Goal: Task Accomplishment & Management: Manage account settings

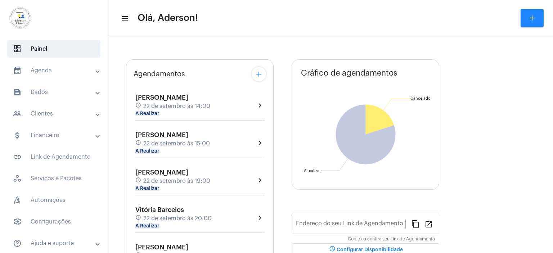
type input "[URL][DOMAIN_NAME][PERSON_NAME]"
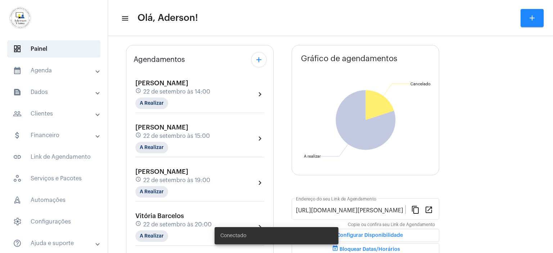
scroll to position [72, 0]
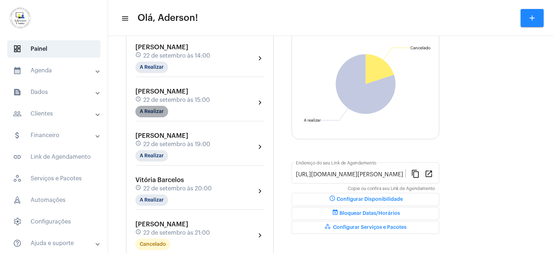
click at [163, 111] on mat-chip "A Realizar" at bounding box center [151, 112] width 33 height 12
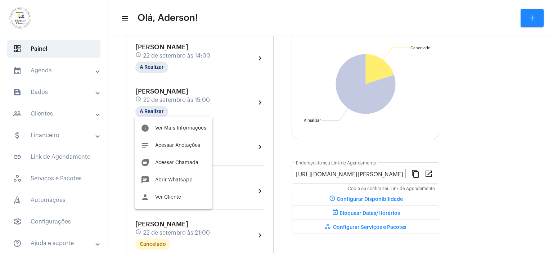
click at [60, 11] on div at bounding box center [276, 126] width 553 height 253
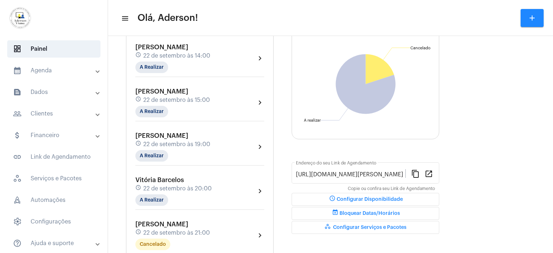
click at [49, 113] on mat-panel-title "people_outline Clientes" at bounding box center [54, 113] width 83 height 9
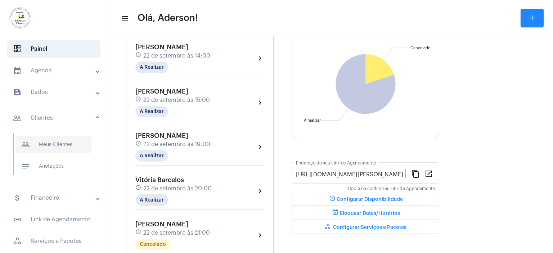
click at [70, 144] on span "people_outline Meus Clientes" at bounding box center [53, 144] width 76 height 17
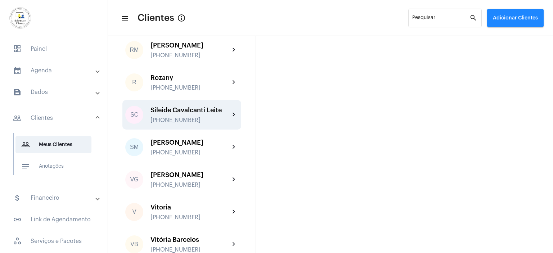
scroll to position [1231, 0]
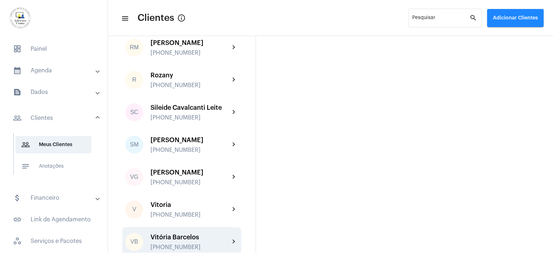
click at [187, 234] on div "Vitória Barcelos" at bounding box center [189, 237] width 79 height 7
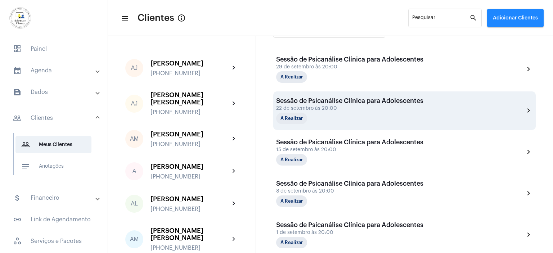
scroll to position [180, 0]
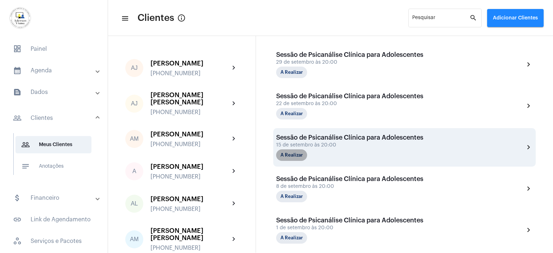
click at [295, 154] on mat-chip "A Realizar" at bounding box center [291, 155] width 31 height 12
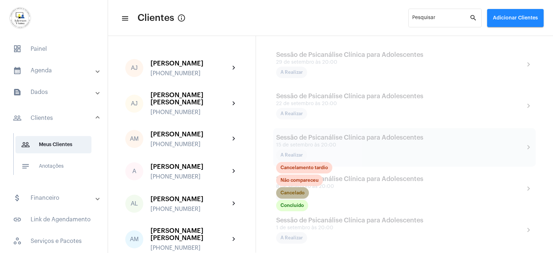
click at [302, 191] on mat-chip "Cancelado" at bounding box center [292, 193] width 33 height 12
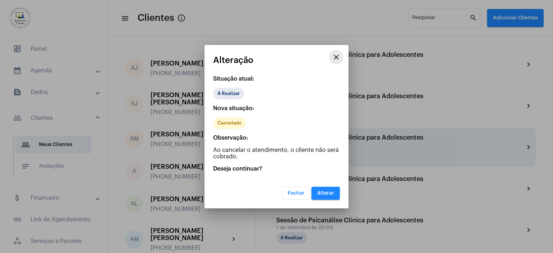
click at [338, 60] on mat-icon "close" at bounding box center [336, 57] width 9 height 9
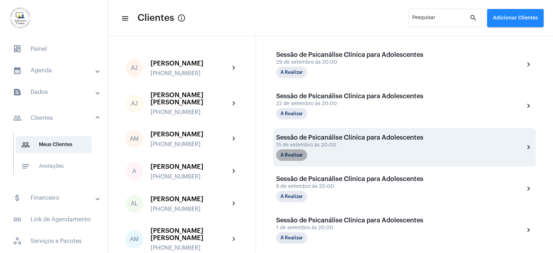
click at [300, 152] on mat-chip "A Realizar" at bounding box center [291, 155] width 31 height 12
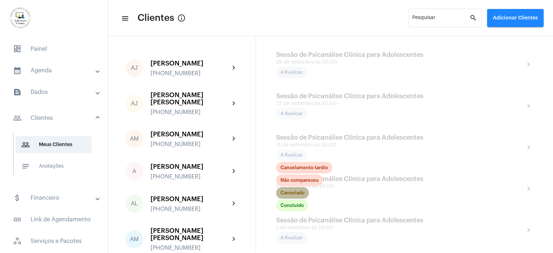
click at [294, 194] on mat-chip "Cancelado" at bounding box center [292, 193] width 33 height 12
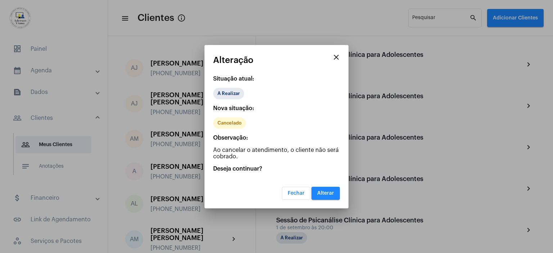
click at [326, 191] on span "Alterar" at bounding box center [325, 193] width 17 height 5
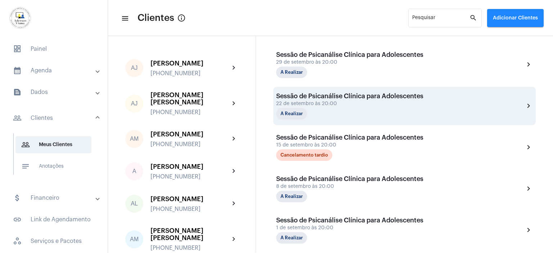
click at [326, 110] on div "A Realizar" at bounding box center [312, 114] width 72 height 12
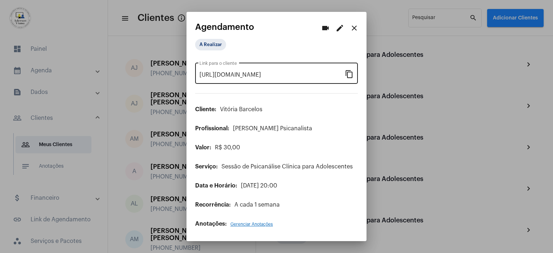
click at [349, 76] on mat-icon "content_copy" at bounding box center [349, 73] width 9 height 9
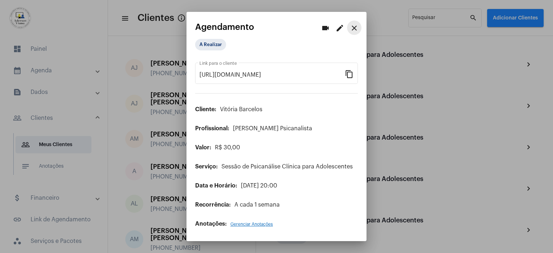
click at [351, 28] on mat-icon "close" at bounding box center [354, 28] width 9 height 9
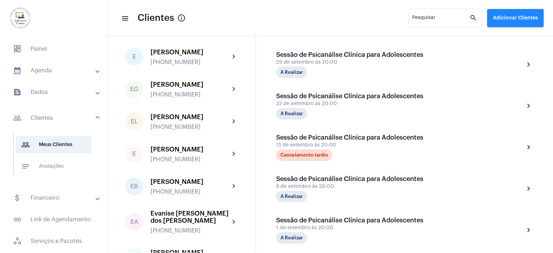
scroll to position [360, 0]
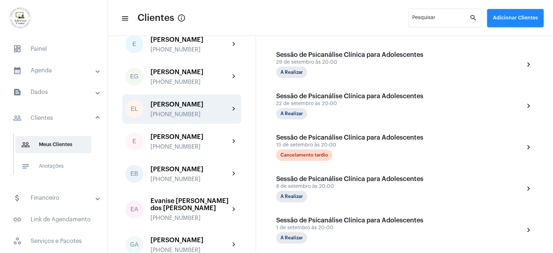
click at [182, 101] on div "[PERSON_NAME] [PHONE_NUMBER]" at bounding box center [189, 109] width 79 height 17
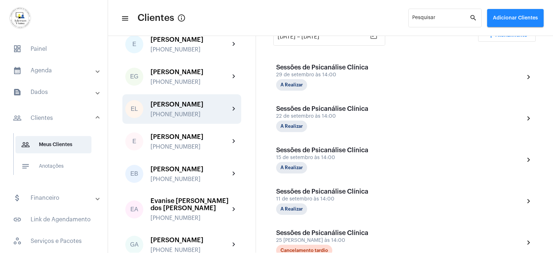
scroll to position [180, 0]
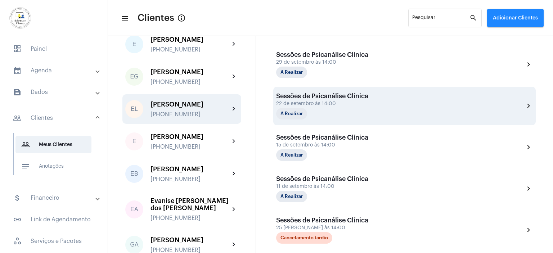
click at [311, 108] on div "A Realizar" at bounding box center [312, 114] width 72 height 12
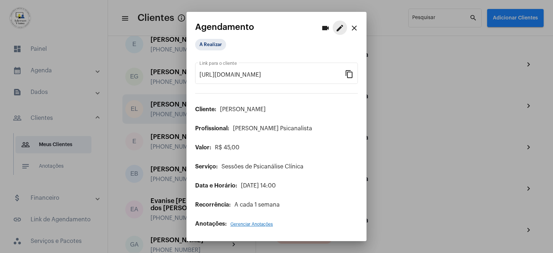
click at [340, 29] on mat-icon "edit" at bounding box center [340, 28] width 9 height 9
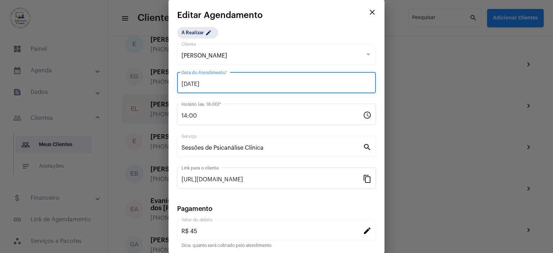
click at [221, 83] on input "[DATE]" at bounding box center [276, 84] width 190 height 6
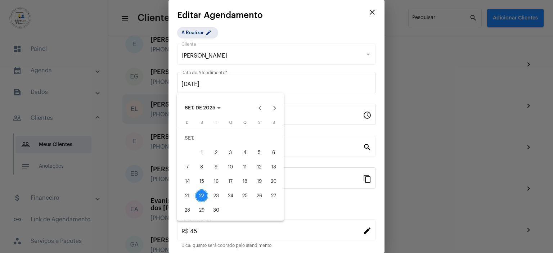
click at [260, 198] on div "26" at bounding box center [259, 195] width 13 height 13
type input "[DATE]"
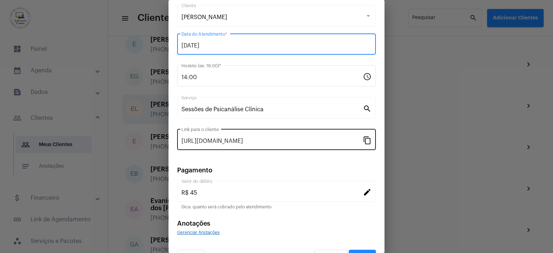
scroll to position [56, 0]
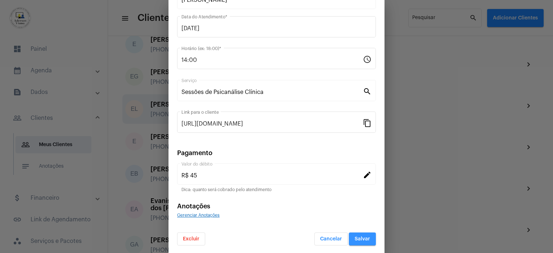
click at [359, 237] on span "Salvar" at bounding box center [362, 239] width 15 height 5
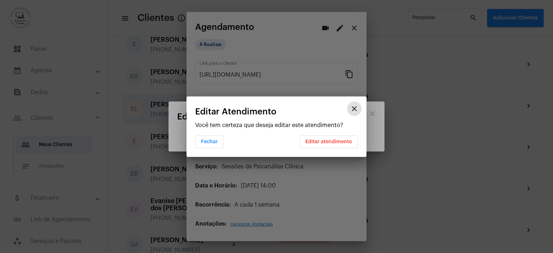
click at [329, 144] on span "Editar atendimento" at bounding box center [328, 141] width 47 height 5
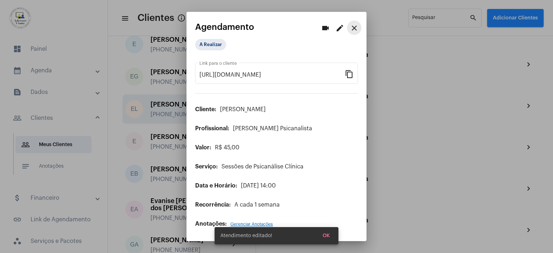
click at [355, 27] on mat-icon "close" at bounding box center [354, 28] width 9 height 9
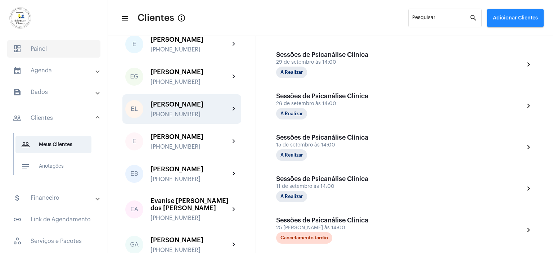
click at [39, 48] on span "dashboard Painel" at bounding box center [53, 48] width 93 height 17
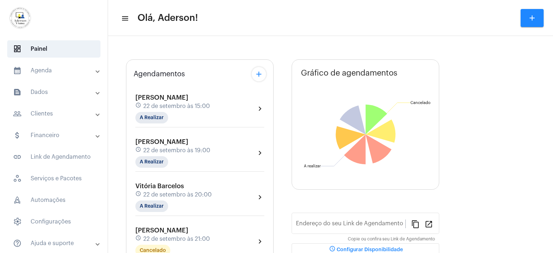
click at [44, 68] on mat-panel-title "calendar_month_outlined Agenda" at bounding box center [54, 70] width 83 height 9
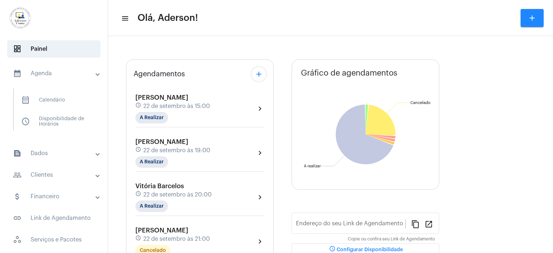
type input "[URL][DOMAIN_NAME][PERSON_NAME]"
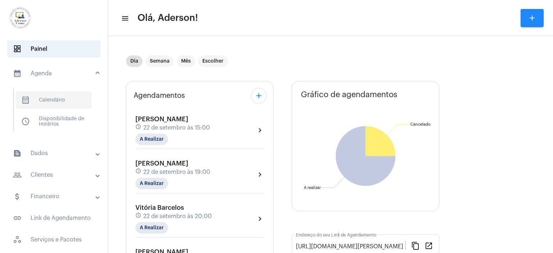
click at [55, 99] on span "calendar_month_outlined Calendário" at bounding box center [53, 99] width 76 height 17
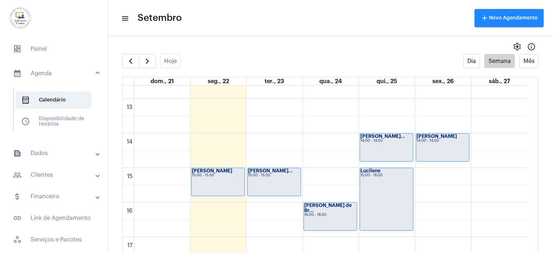
scroll to position [423, 0]
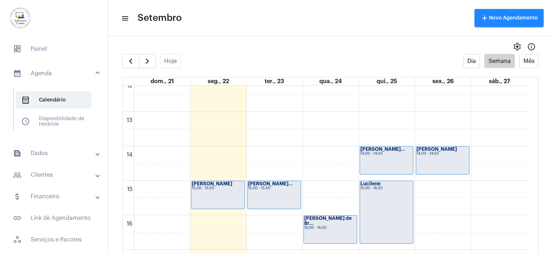
click at [210, 184] on strong "[PERSON_NAME]" at bounding box center [212, 183] width 40 height 5
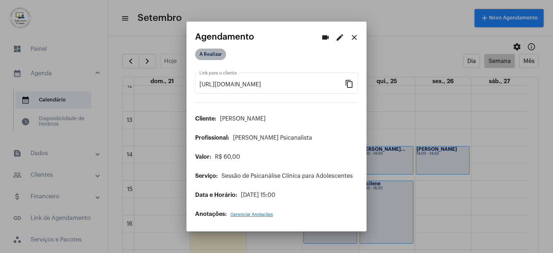
click at [212, 55] on mat-chip "A Realizar" at bounding box center [210, 55] width 31 height 12
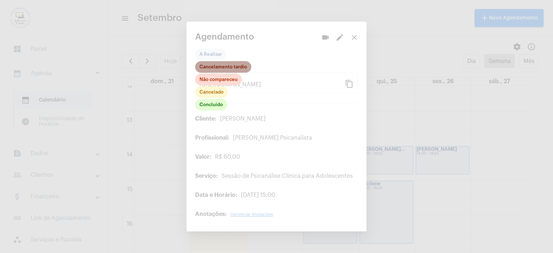
click at [227, 68] on mat-chip "Cancelamento tardio" at bounding box center [223, 67] width 56 height 12
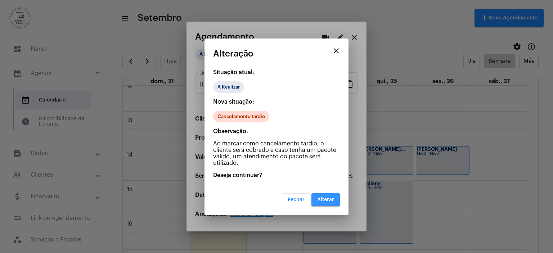
click at [332, 198] on span "Alterar" at bounding box center [325, 199] width 17 height 5
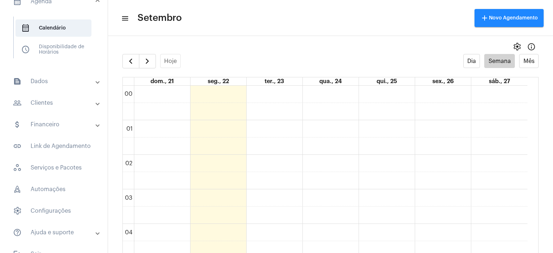
scroll to position [86, 0]
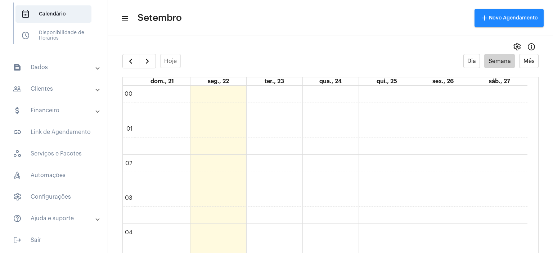
click at [48, 87] on mat-panel-title "people_outline Clientes" at bounding box center [54, 89] width 83 height 9
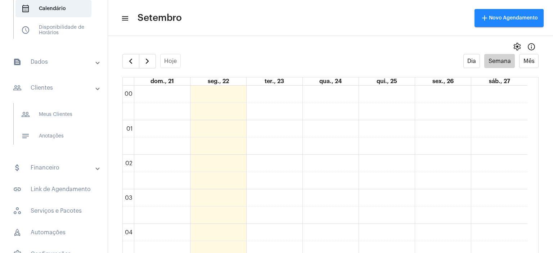
scroll to position [81, 0]
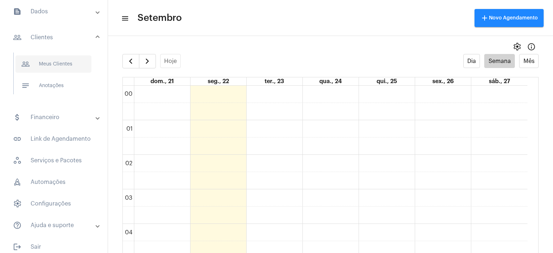
click at [69, 62] on span "people_outline Meus Clientes" at bounding box center [53, 63] width 76 height 17
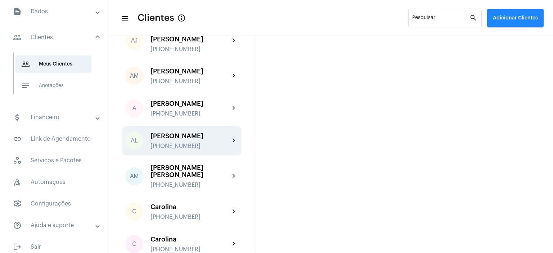
scroll to position [108, 0]
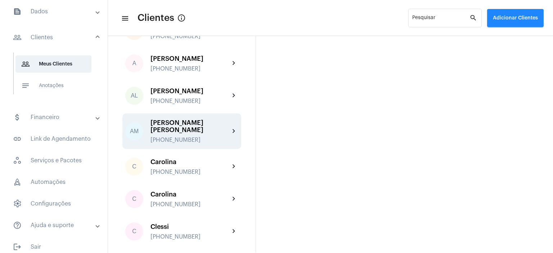
click at [178, 123] on div "[PERSON_NAME] [PERSON_NAME] [PHONE_NUMBER]" at bounding box center [189, 131] width 79 height 24
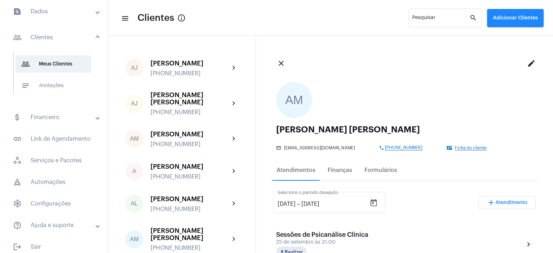
click at [511, 201] on span "Atendimento" at bounding box center [511, 202] width 32 height 5
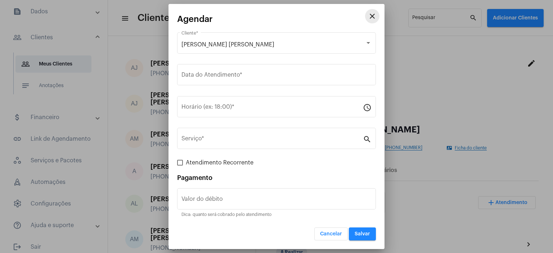
click at [372, 14] on mat-icon "close" at bounding box center [372, 16] width 9 height 9
